Goal: Information Seeking & Learning: Learn about a topic

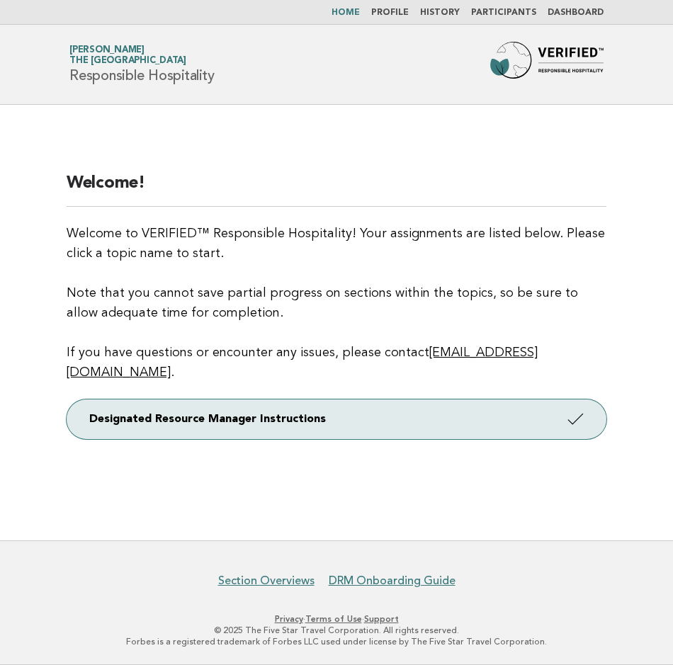
click at [390, 15] on link "Profile" at bounding box center [390, 13] width 38 height 9
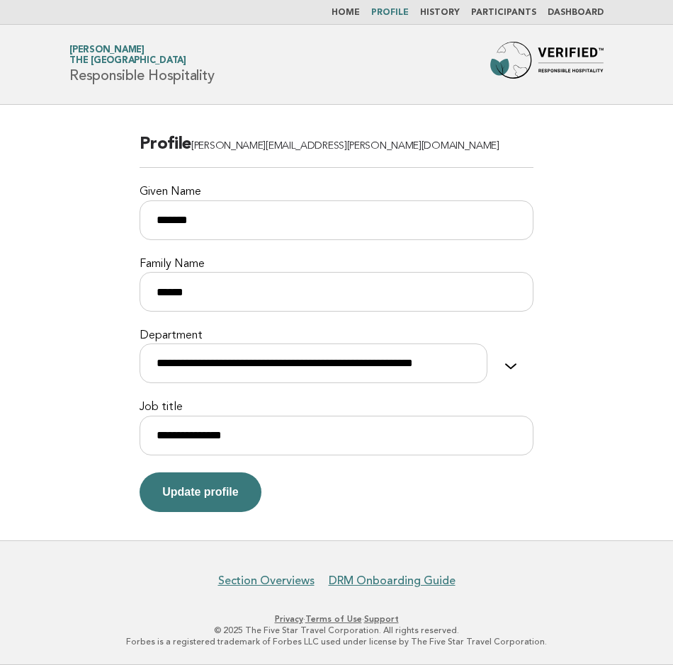
click at [581, 18] on li "Dashboard" at bounding box center [576, 12] width 56 height 11
click at [584, 12] on link "Dashboard" at bounding box center [576, 13] width 56 height 9
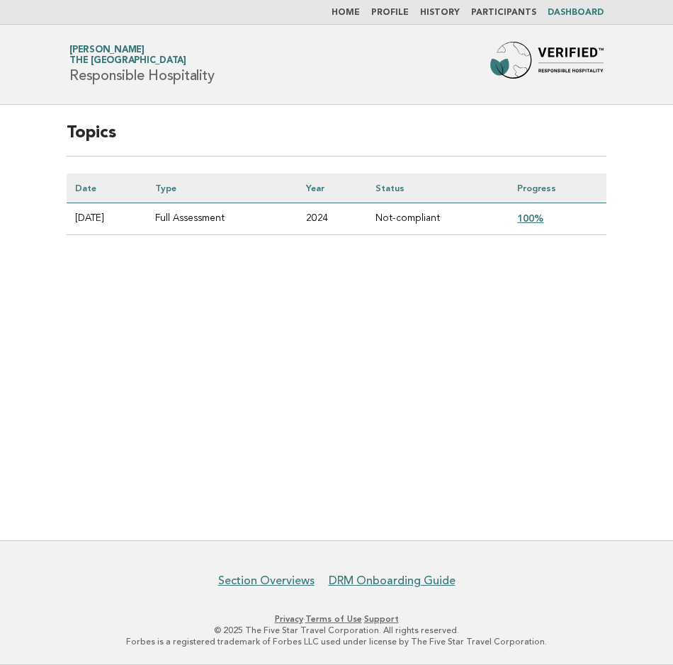
click at [533, 214] on link "100%" at bounding box center [530, 218] width 26 height 11
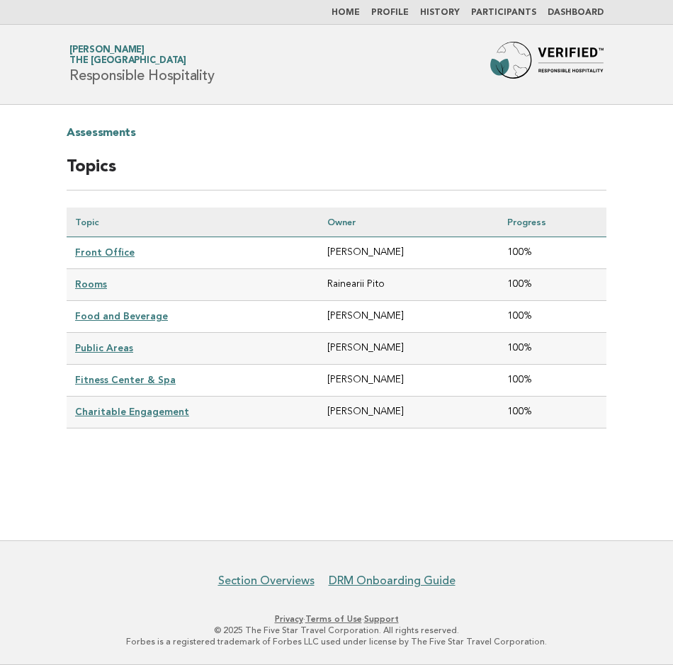
click at [120, 252] on link "Front Office" at bounding box center [105, 252] width 60 height 11
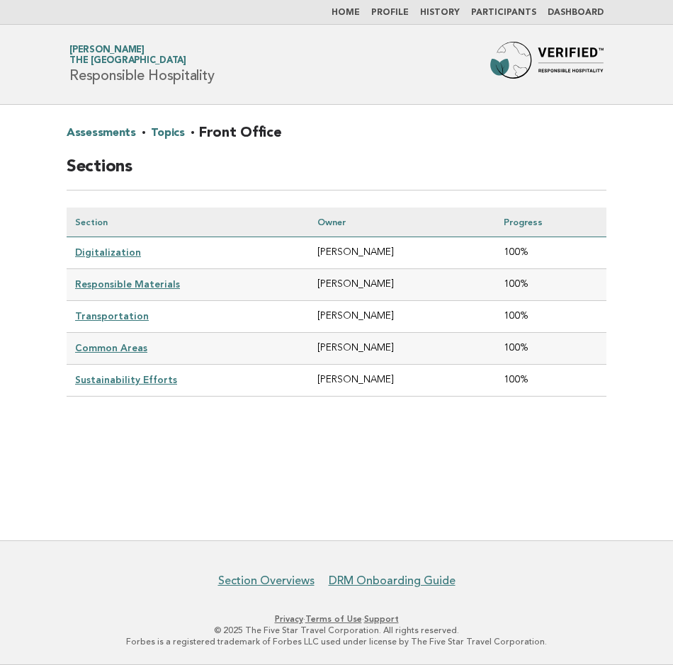
click at [120, 252] on link "Digitalization" at bounding box center [108, 252] width 66 height 11
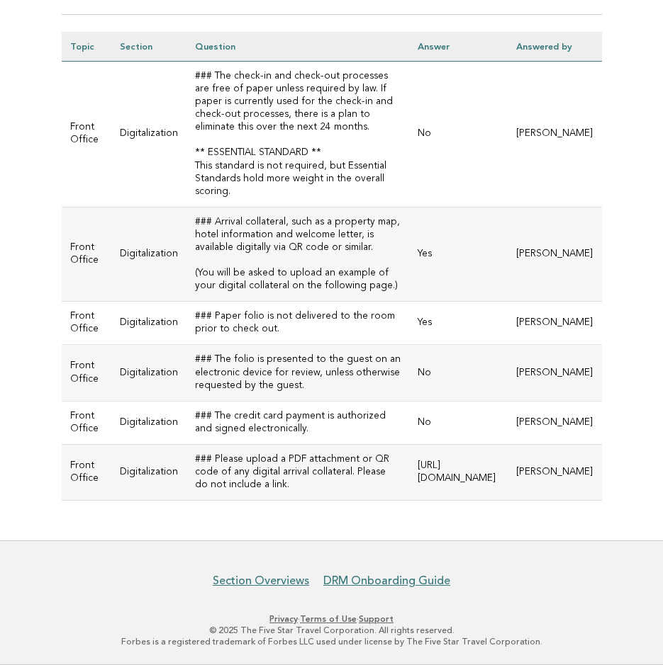
scroll to position [213, 0]
